Goal: Task Accomplishment & Management: Use online tool/utility

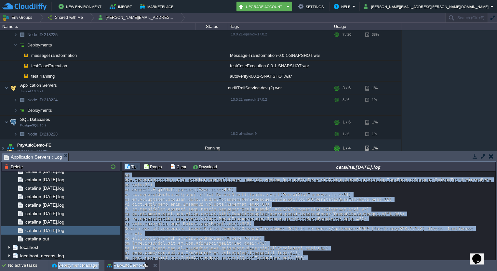
scroll to position [837, 0]
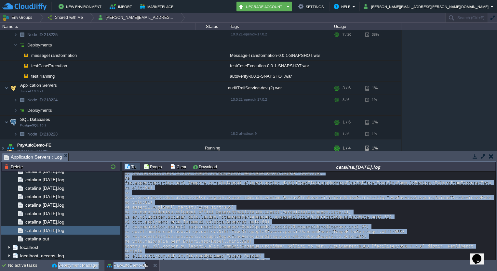
click at [493, 157] on button "button" at bounding box center [491, 157] width 5 height 6
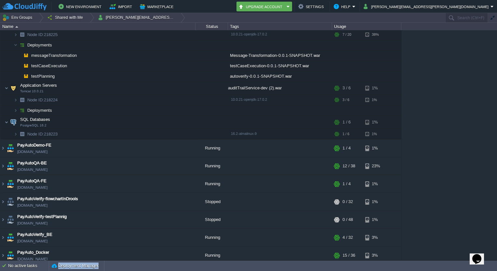
scroll to position [0, 0]
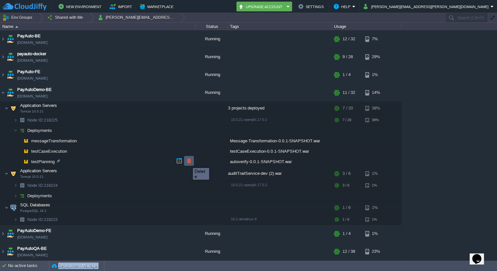
click at [188, 162] on button "button" at bounding box center [189, 161] width 6 height 6
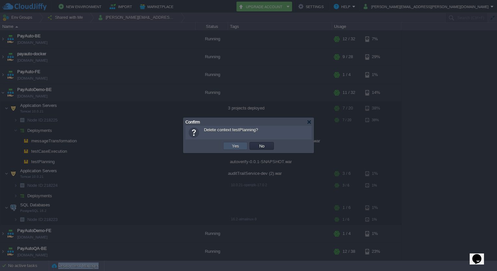
click at [232, 148] on button "Yes" at bounding box center [235, 146] width 11 height 6
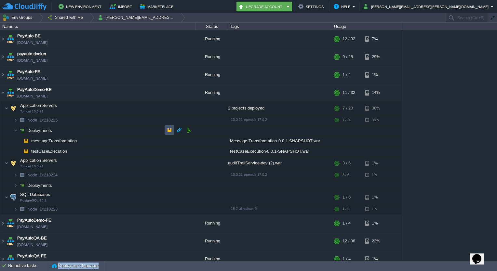
click at [168, 128] on button "button" at bounding box center [170, 130] width 6 height 6
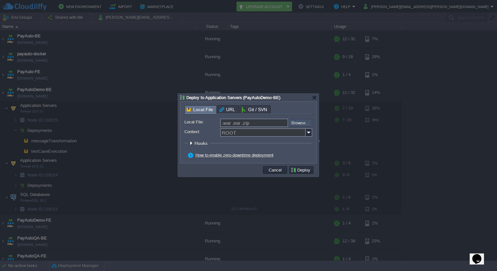
click at [297, 120] on input "file" at bounding box center [271, 123] width 82 height 8
type input "C:\fakepath\autoverify-0.0.1-SNAPSHOT.war"
type input "autoverify-0.0.1-SNAPSHOT.war"
click at [242, 135] on input "Context:" at bounding box center [263, 133] width 86 height 8
type input "testPlanning"
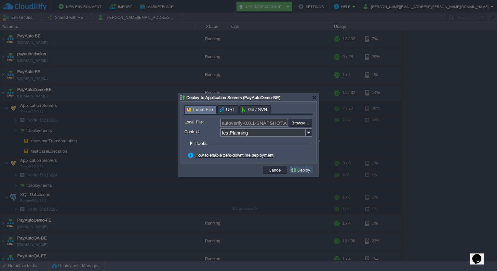
click at [301, 171] on button "Deploy" at bounding box center [302, 170] width 22 height 6
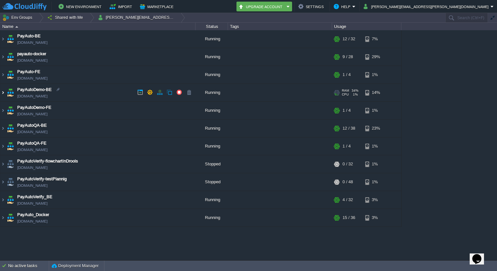
click at [4, 90] on img at bounding box center [2, 93] width 5 height 18
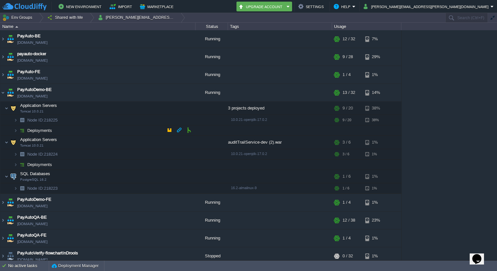
click at [12, 130] on img at bounding box center [9, 129] width 9 height 6
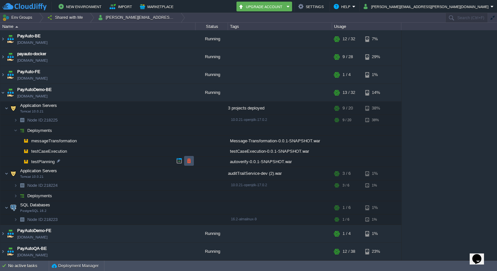
click at [187, 161] on button "button" at bounding box center [189, 161] width 6 height 6
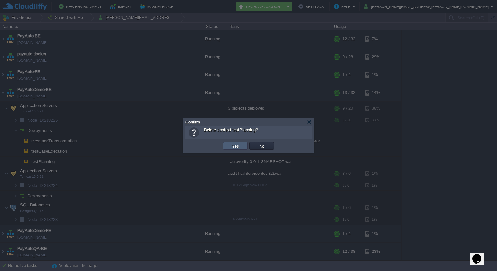
click at [233, 150] on td "Yes" at bounding box center [235, 146] width 24 height 8
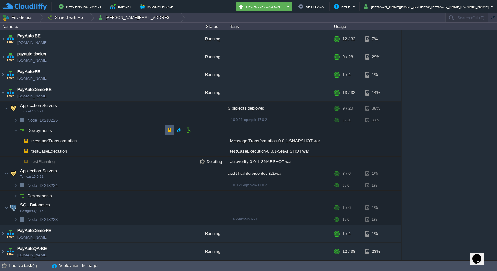
click at [165, 130] on td at bounding box center [170, 130] width 10 height 10
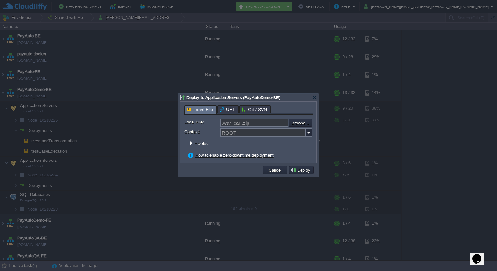
click at [276, 126] on input ".war .ear .zip" at bounding box center [254, 123] width 68 height 8
click at [266, 138] on form "Local File: .war .ear .zip Browse... Context: ROOT Hooks Pre Build Post Pre Dep…" at bounding box center [249, 139] width 128 height 41
click at [299, 121] on input "file" at bounding box center [271, 123] width 82 height 8
type input "C:\fakepath\autoverify-0.0.1-SNAPSHOT.war"
type input "autoverify-0.0.1-SNAPSHOT.war"
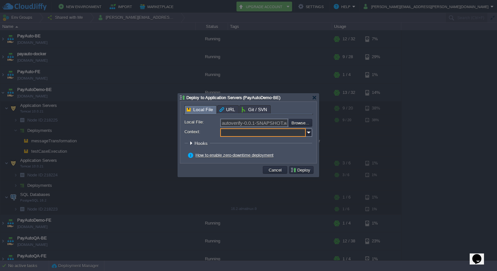
click at [251, 133] on input "Context:" at bounding box center [263, 133] width 86 height 8
type input "testPlanning"
click at [307, 172] on button "Deploy" at bounding box center [302, 170] width 22 height 6
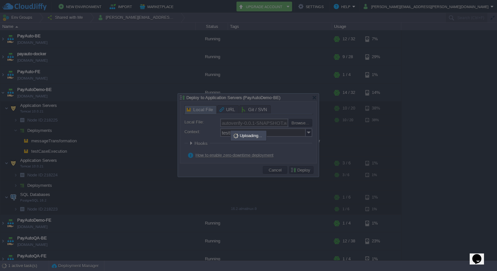
click at [307, 172] on div at bounding box center [248, 135] width 141 height 83
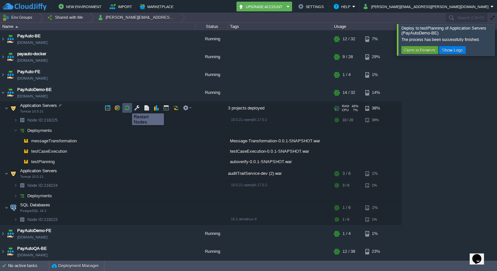
click at [127, 108] on button "button" at bounding box center [127, 108] width 6 height 6
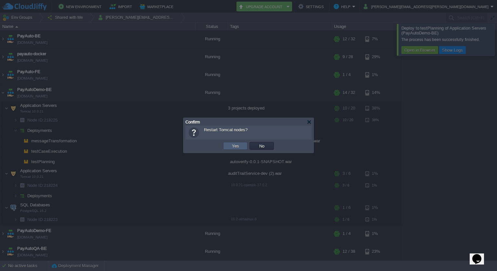
click at [228, 146] on td "Yes" at bounding box center [235, 146] width 24 height 8
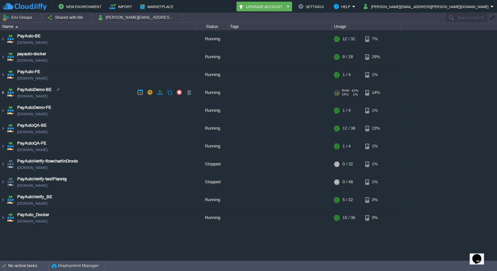
click at [3, 90] on img at bounding box center [2, 93] width 5 height 18
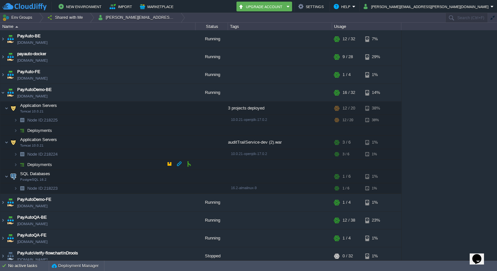
click at [18, 161] on img at bounding box center [22, 165] width 9 height 10
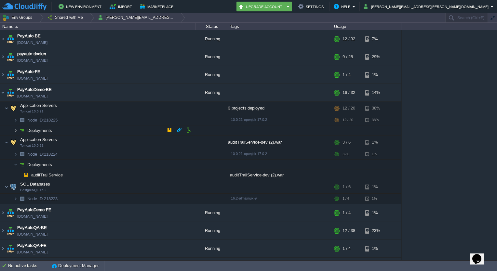
click at [17, 130] on img at bounding box center [16, 131] width 4 height 10
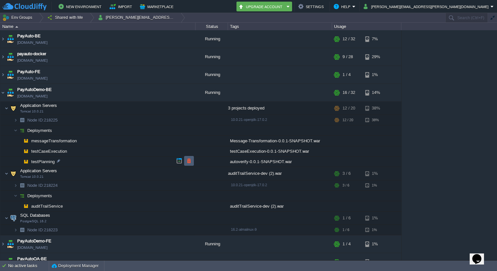
click at [187, 165] on td at bounding box center [189, 161] width 10 height 10
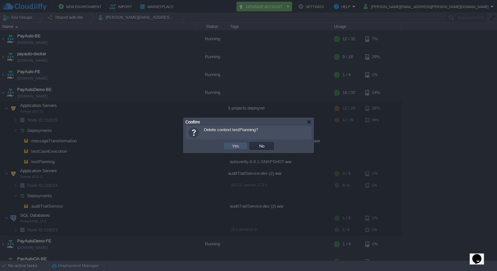
click at [236, 144] on button "Yes" at bounding box center [235, 146] width 11 height 6
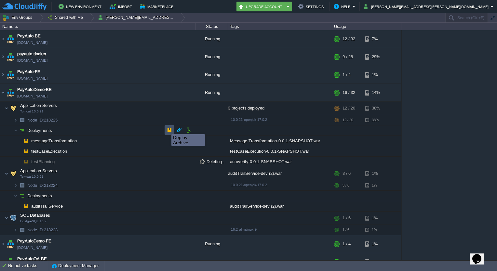
click at [167, 129] on button "button" at bounding box center [170, 130] width 6 height 6
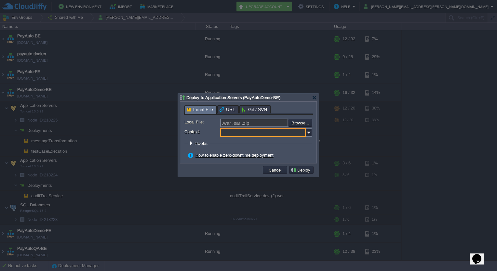
click at [277, 132] on input "Context:" at bounding box center [263, 133] width 86 height 8
type input "testPlanning"
click at [302, 120] on input "file" at bounding box center [271, 123] width 82 height 8
type input "C:\fakepath\autoverify-0.0.1-SNAPSHOT.war"
type input "autoverify-0.0.1-SNAPSHOT.war"
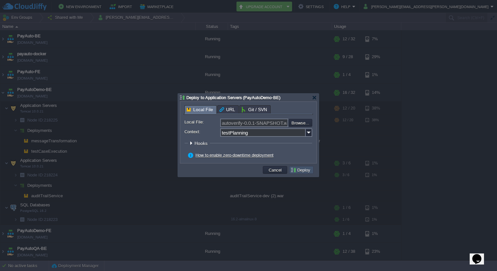
click at [301, 170] on button "Deploy" at bounding box center [302, 170] width 22 height 6
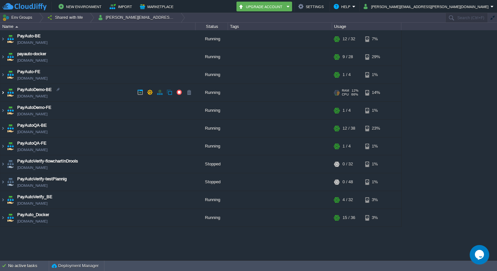
click at [2, 94] on img at bounding box center [2, 93] width 5 height 18
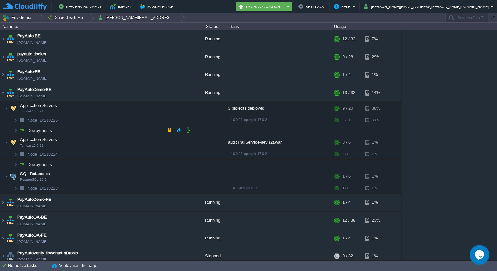
click at [13, 130] on img at bounding box center [9, 129] width 9 height 6
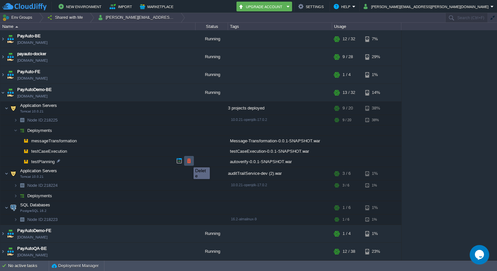
click at [189, 162] on button "button" at bounding box center [189, 161] width 6 height 6
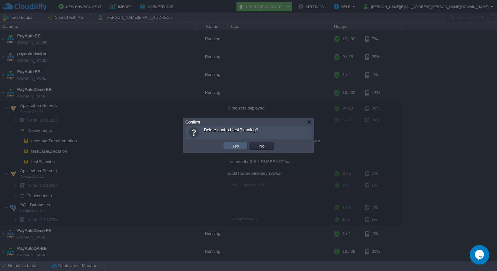
click at [234, 146] on button "Yes" at bounding box center [235, 146] width 11 height 6
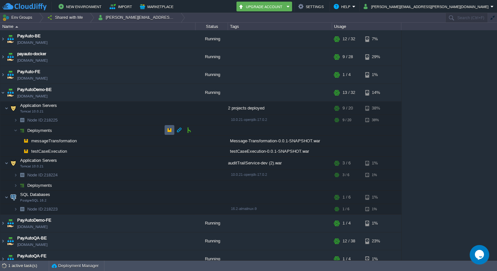
click at [165, 130] on td at bounding box center [170, 130] width 10 height 10
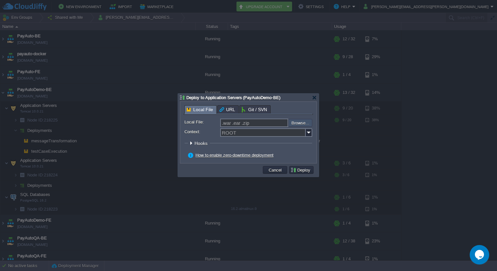
click at [300, 122] on input "file" at bounding box center [271, 123] width 82 height 8
type input "C:\fakepath\autoverify-0.0.1-SNAPSHOT.war"
type input "autoverify-0.0.1-SNAPSHOT.war"
click at [299, 132] on input "Context:" at bounding box center [263, 133] width 86 height 8
type input "testPlanning"
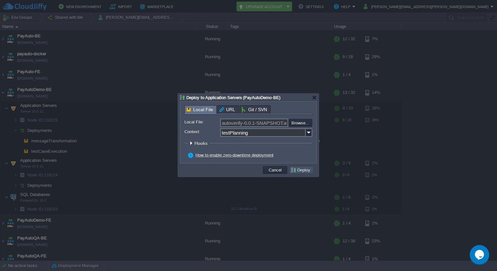
click at [307, 171] on button "Deploy" at bounding box center [302, 170] width 22 height 6
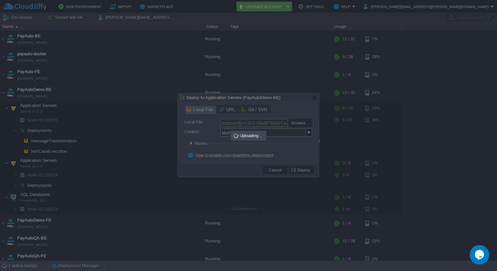
click at [307, 171] on div at bounding box center [248, 135] width 141 height 83
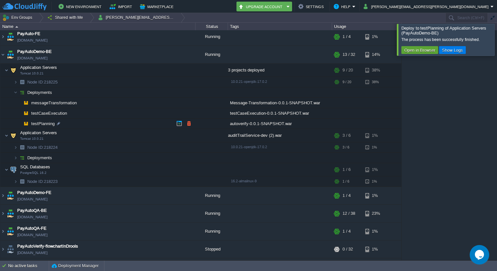
scroll to position [37, 0]
click at [189, 125] on button "button" at bounding box center [189, 124] width 6 height 6
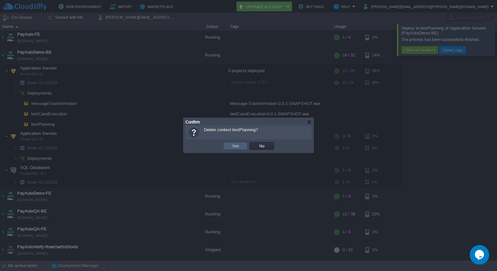
click at [242, 144] on td "Yes" at bounding box center [235, 146] width 24 height 8
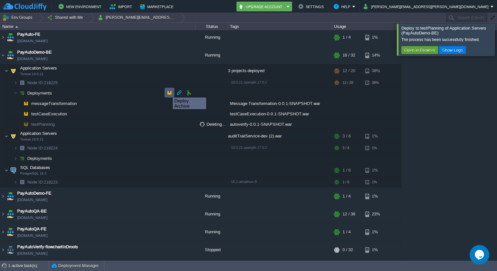
click at [168, 92] on button "button" at bounding box center [170, 93] width 6 height 6
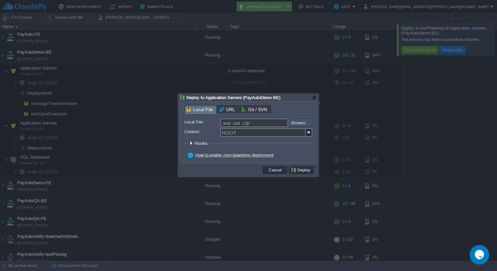
click at [301, 123] on input "file" at bounding box center [271, 123] width 82 height 8
type input "C:\fakepath\autoverify-0.0.1-SNAPSHOT.war"
type input "autoverify-0.0.1-SNAPSHOT.war"
click at [254, 133] on input "Context:" at bounding box center [263, 133] width 86 height 8
type input "testPlanning"
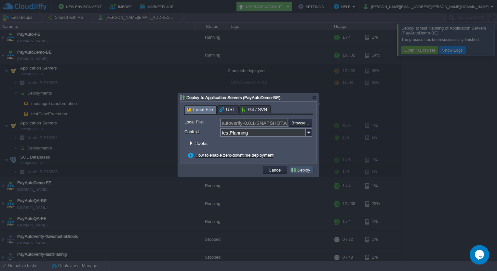
click at [299, 170] on button "Deploy" at bounding box center [302, 170] width 22 height 6
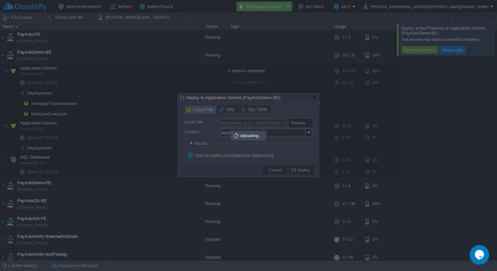
click at [266, 249] on div at bounding box center [248, 135] width 497 height 271
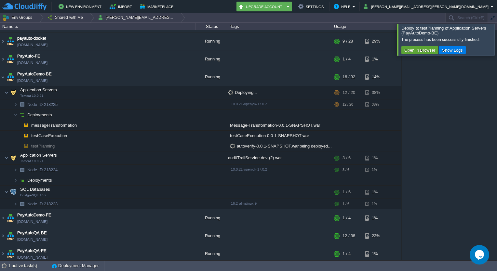
scroll to position [0, 0]
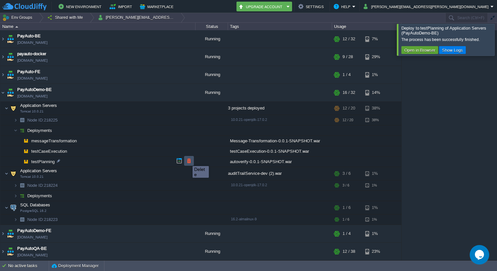
click at [188, 160] on button "button" at bounding box center [189, 161] width 6 height 6
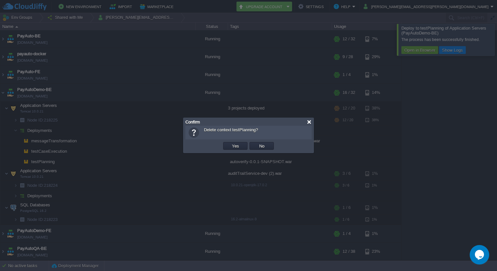
click at [310, 121] on div at bounding box center [309, 122] width 5 height 5
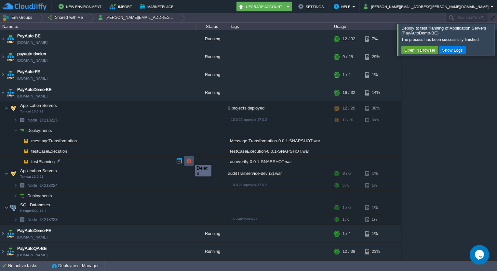
click at [190, 159] on button "button" at bounding box center [189, 161] width 6 height 6
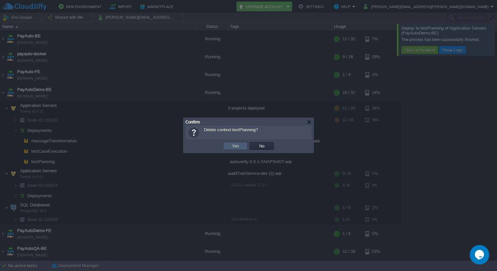
click at [235, 143] on td "Yes" at bounding box center [235, 146] width 24 height 8
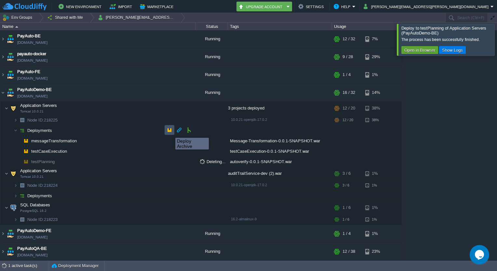
click at [171, 132] on button "button" at bounding box center [170, 130] width 6 height 6
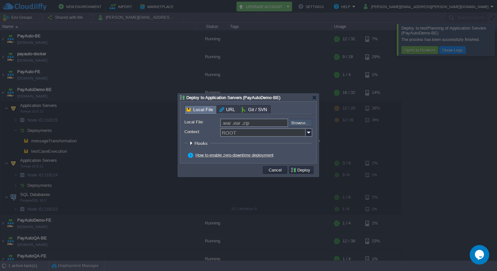
click at [293, 126] on input "file" at bounding box center [271, 123] width 82 height 8
type input "C:\fakepath\autoverify-0.0.1-SNAPSHOT.war"
type input "autoverify-0.0.1-SNAPSHOT.war"
click at [254, 132] on input "Context:" at bounding box center [263, 133] width 86 height 8
type input "testPlanning"
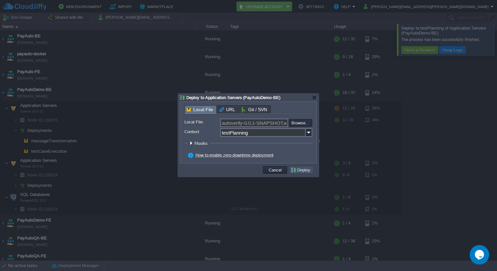
click at [302, 173] on button "Deploy" at bounding box center [302, 170] width 22 height 6
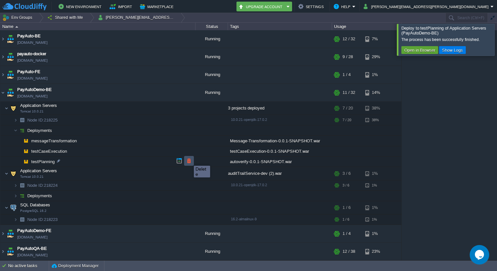
click at [189, 160] on button "button" at bounding box center [189, 161] width 6 height 6
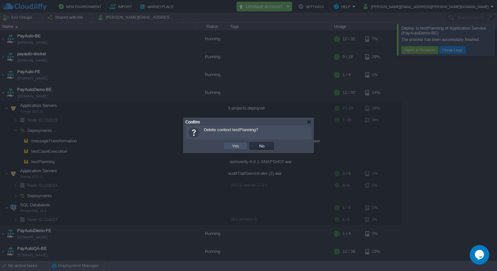
click at [238, 144] on button "Yes" at bounding box center [235, 146] width 11 height 6
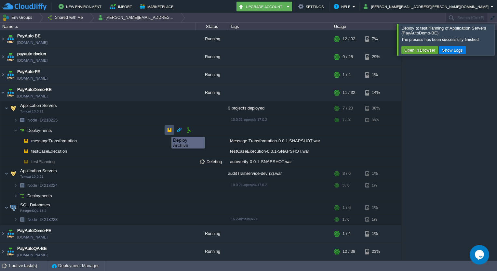
click at [167, 131] on button "button" at bounding box center [170, 130] width 6 height 6
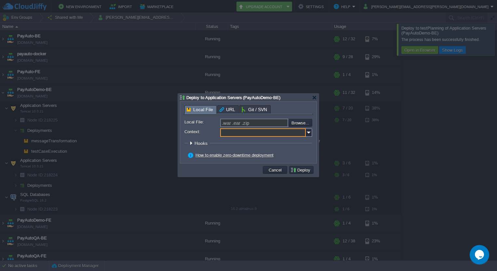
click at [250, 131] on input "Context:" at bounding box center [263, 133] width 86 height 8
type input "testPlanning"
click at [265, 122] on input ".war .ear .zip" at bounding box center [254, 123] width 68 height 8
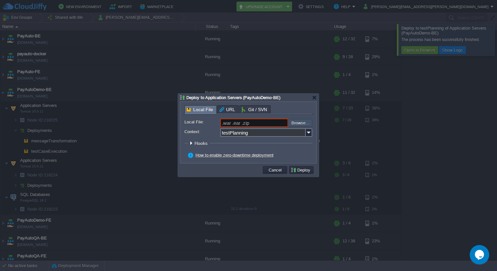
click at [301, 119] on input "file" at bounding box center [271, 123] width 82 height 8
type input "C:\fakepath\autoverify-0.0.1-SNAPSHOT.war"
type input "autoverify-0.0.1-SNAPSHOT.war"
click at [302, 170] on button "Deploy" at bounding box center [302, 170] width 22 height 6
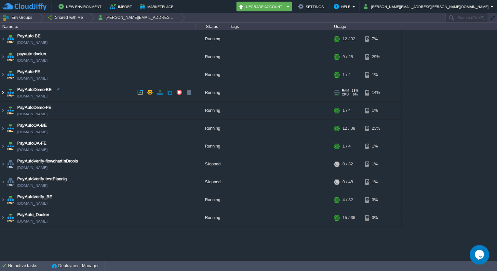
click at [4, 93] on img at bounding box center [2, 93] width 5 height 18
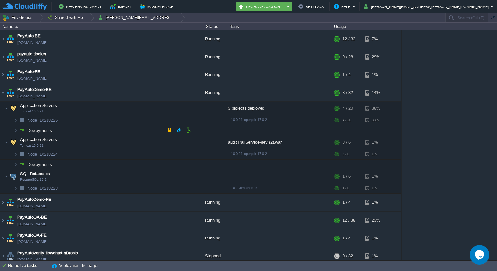
click at [13, 132] on span at bounding box center [6, 130] width 13 height 5
